Goal: Task Accomplishment & Management: Manage account settings

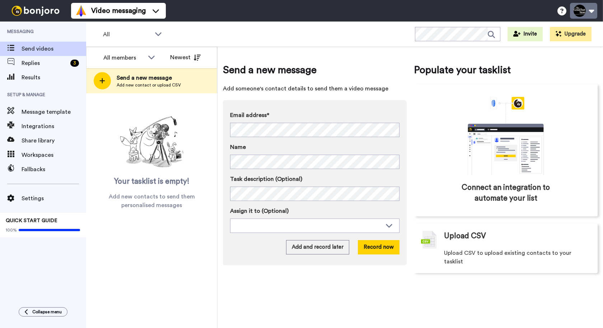
click at [592, 14] on button at bounding box center [583, 11] width 27 height 16
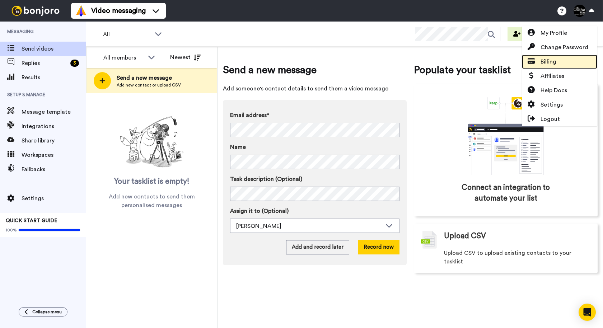
click at [551, 64] on span "Billing" at bounding box center [549, 61] width 16 height 9
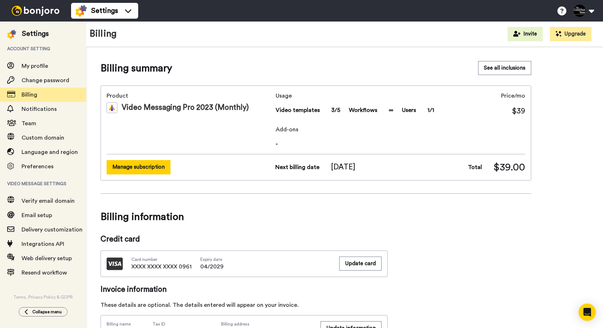
click at [137, 167] on button "Manage subscription" at bounding box center [139, 167] width 64 height 14
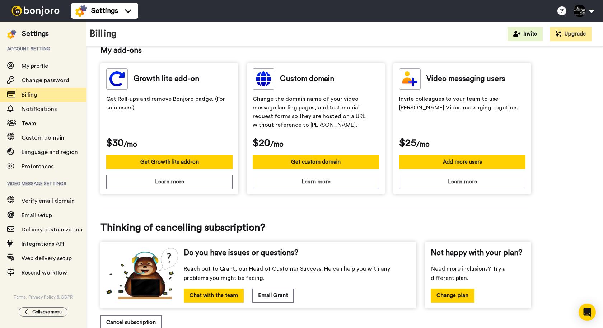
scroll to position [210, 0]
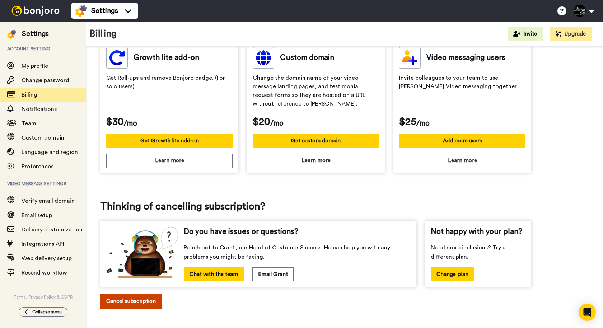
click at [134, 300] on button "Cancel subscription" at bounding box center [131, 301] width 61 height 14
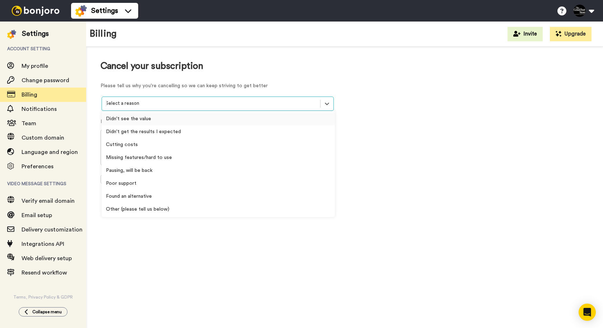
click at [183, 108] on div "Select a reason" at bounding box center [211, 103] width 218 height 11
click at [138, 169] on div "Pausing, will be back" at bounding box center [218, 170] width 233 height 13
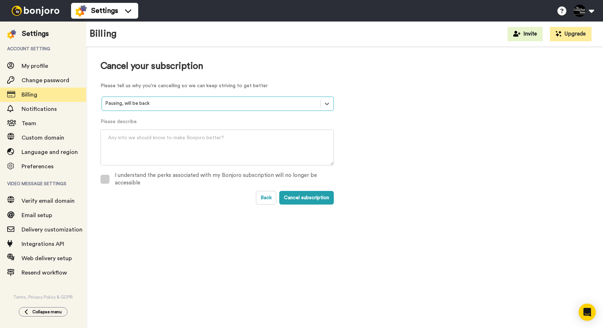
click at [104, 180] on span at bounding box center [105, 179] width 9 height 9
click at [319, 198] on button "Cancel subscription" at bounding box center [306, 198] width 55 height 14
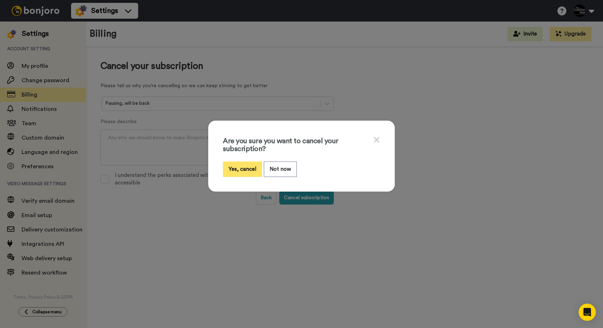
click at [238, 168] on button "Yes, cancel" at bounding box center [242, 169] width 39 height 15
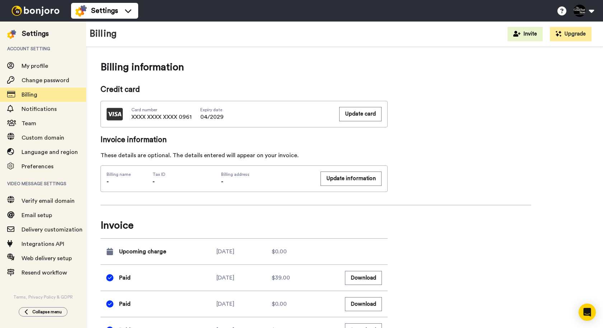
scroll to position [171, 0]
